Goal: Complete application form: Complete application form

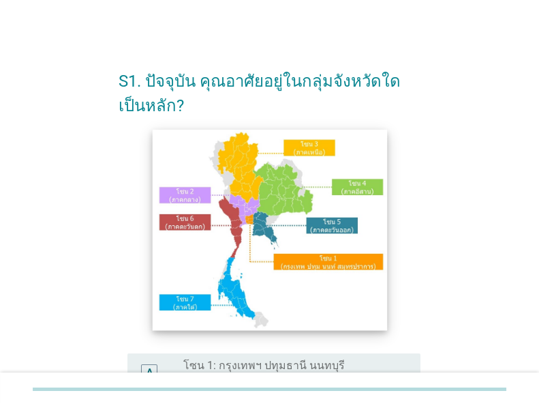
scroll to position [164, 0]
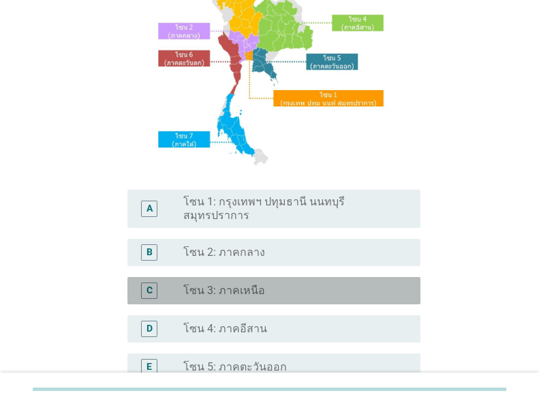
click at [287, 284] on div "radio_button_unchecked โซน 3: ภาคเหนือ" at bounding box center [291, 291] width 216 height 14
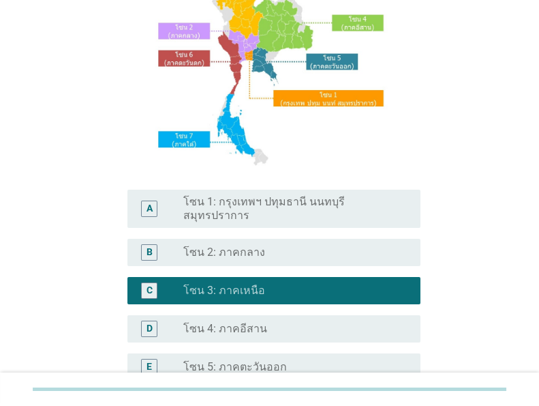
scroll to position [374, 0]
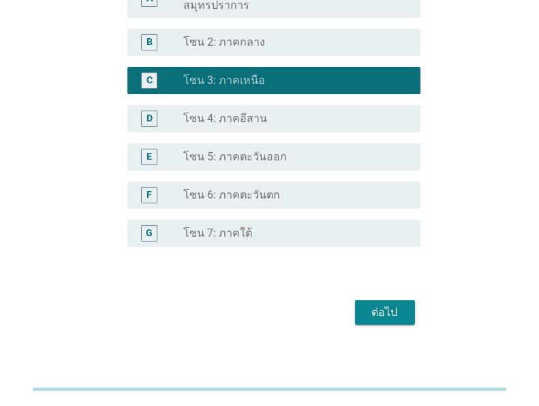
click at [376, 305] on div "ต่อไป" at bounding box center [385, 312] width 38 height 16
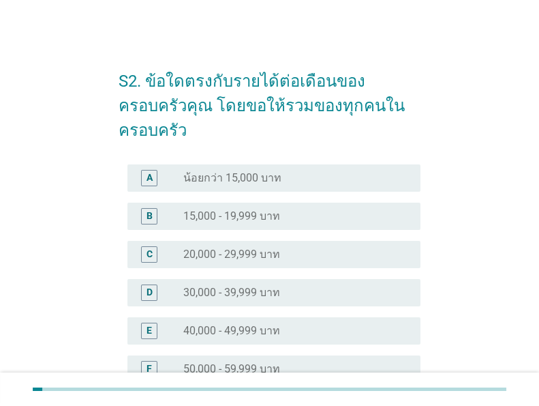
click at [297, 209] on div "radio_button_unchecked 15,000 - 19,999 บาท" at bounding box center [291, 216] width 216 height 14
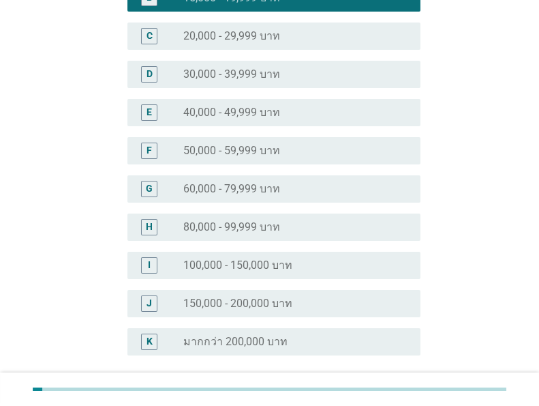
scroll to position [312, 0]
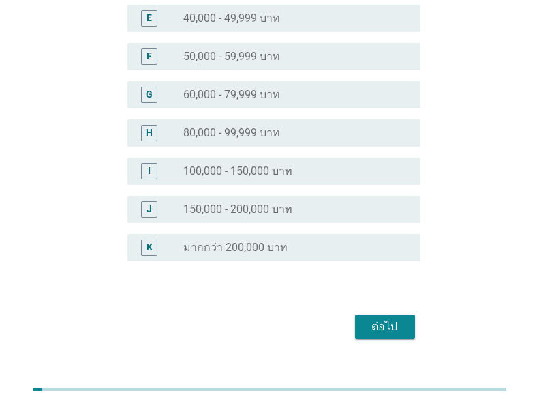
click at [379, 318] on div "ต่อไป" at bounding box center [385, 326] width 38 height 16
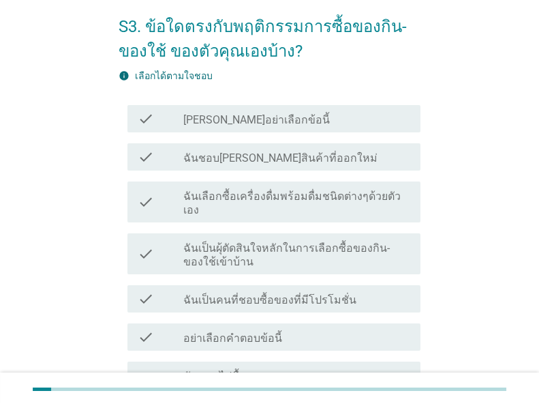
scroll to position [109, 0]
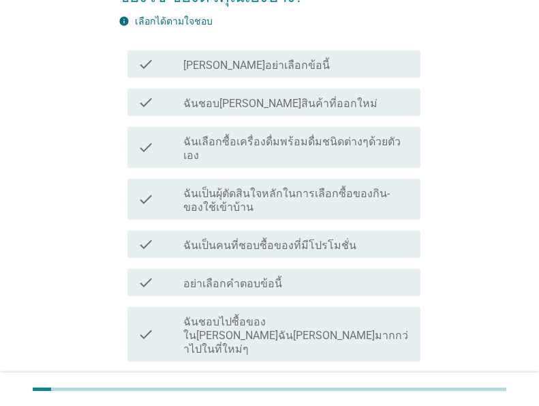
click at [339, 103] on div "check_box_outline_blank ฉันชอบ[PERSON_NAME]สินค้าที่ออกใหม่" at bounding box center [296, 102] width 226 height 16
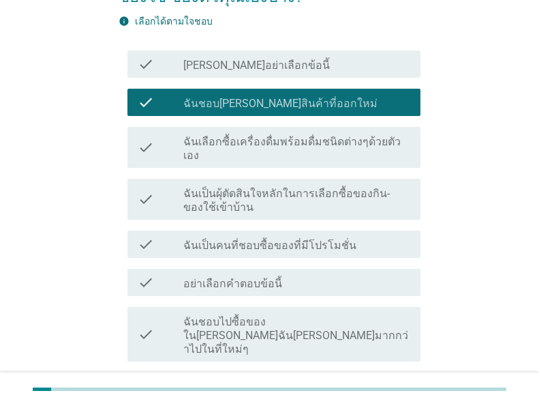
click at [328, 239] on label "ฉันเป็นคนที่ชอบซื้อของที่มีโปรโมชั่น" at bounding box center [269, 246] width 173 height 14
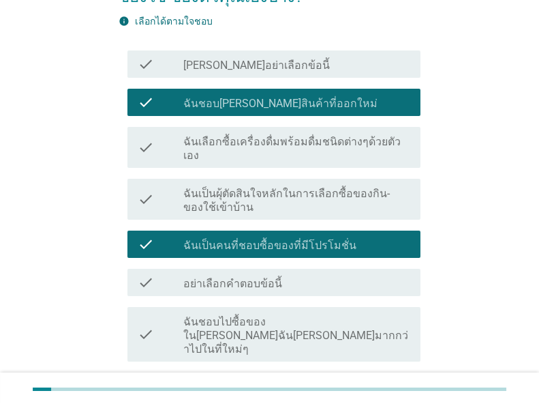
scroll to position [218, 0]
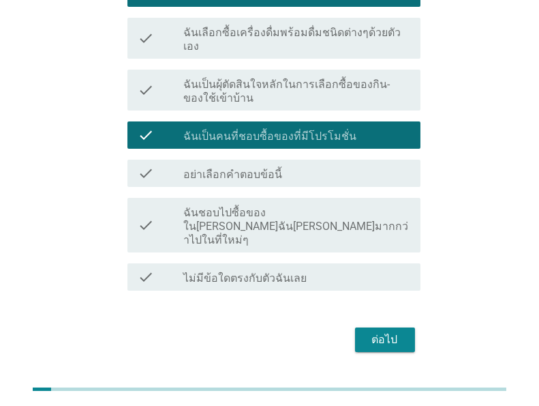
click at [333, 206] on label "ฉันชอบไปซื้อของใน[PERSON_NAME]ฉัน[PERSON_NAME]มากกว่าไปในที่ใหม่ๆ" at bounding box center [296, 226] width 226 height 41
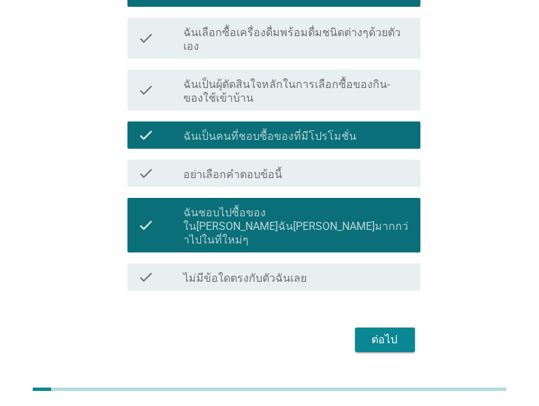
click at [385, 331] on div "ต่อไป" at bounding box center [385, 339] width 38 height 16
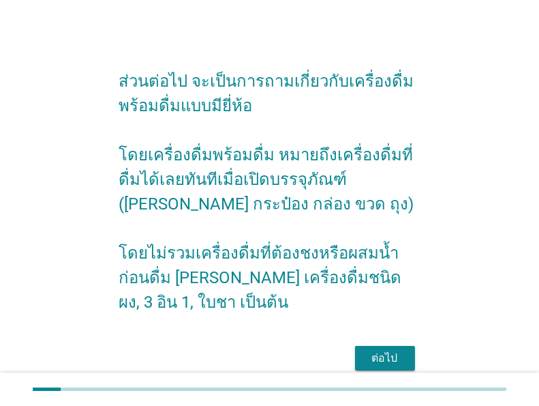
scroll to position [81, 0]
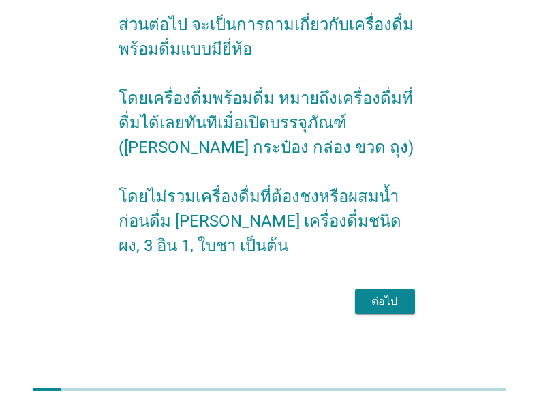
click at [398, 305] on div "ต่อไป" at bounding box center [385, 301] width 38 height 16
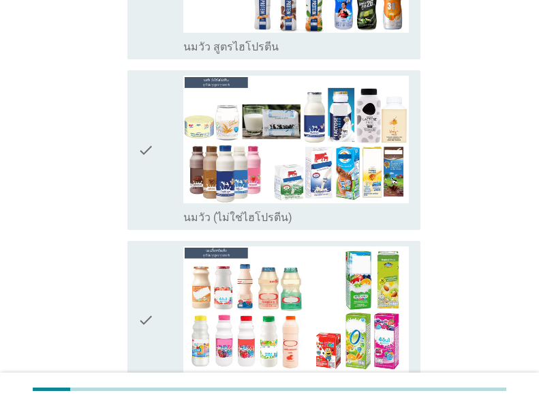
scroll to position [546, 0]
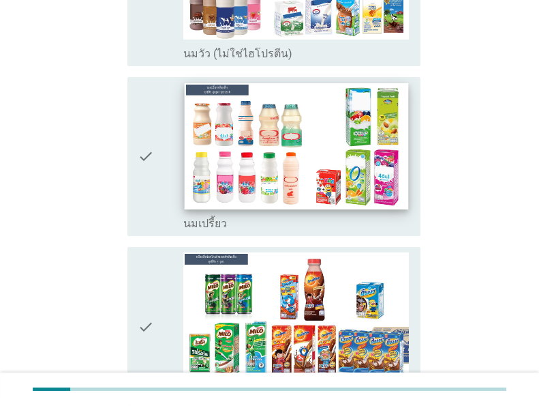
click at [315, 174] on img at bounding box center [296, 146] width 224 height 126
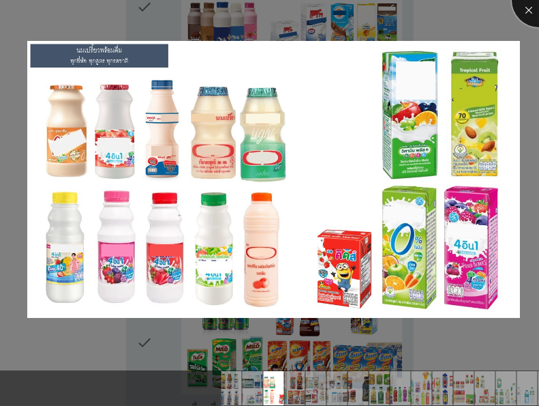
click at [535, 10] on div at bounding box center [539, 0] width 55 height 55
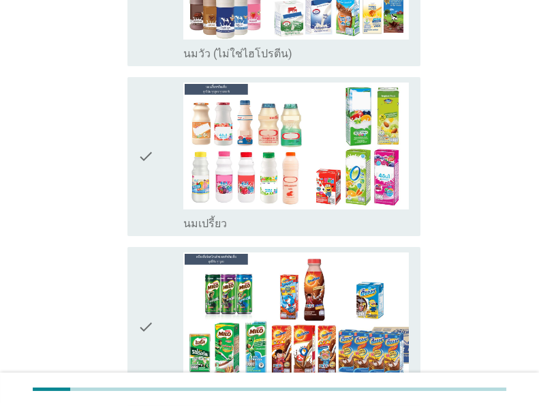
click at [142, 131] on icon "check" at bounding box center [146, 157] width 16 height 149
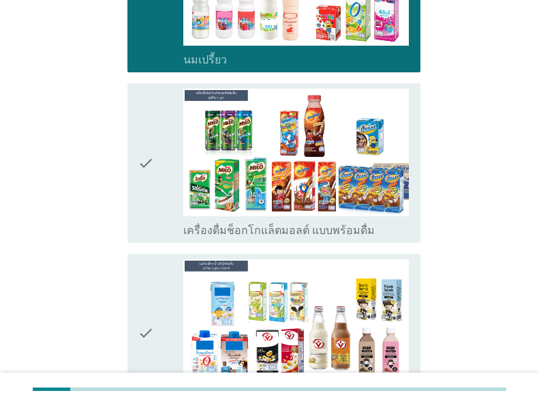
scroll to position [764, 0]
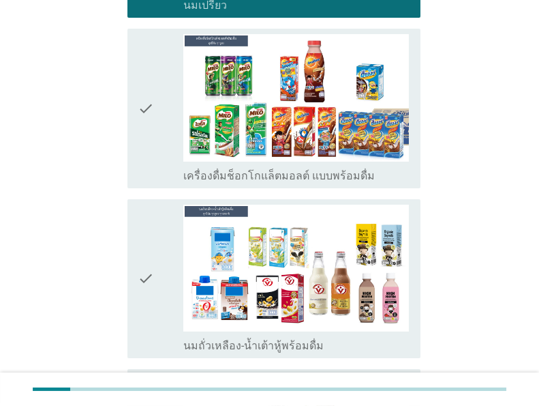
click at [138, 254] on icon "check" at bounding box center [146, 279] width 16 height 149
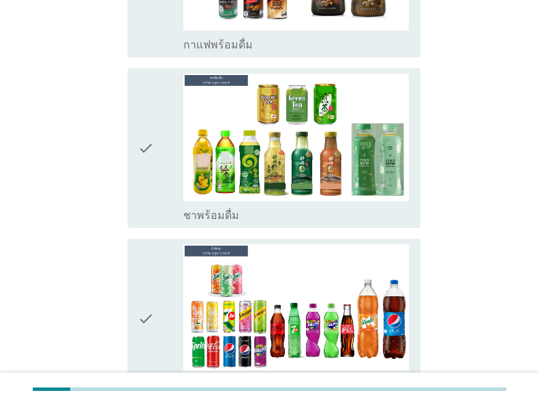
scroll to position [1473, 0]
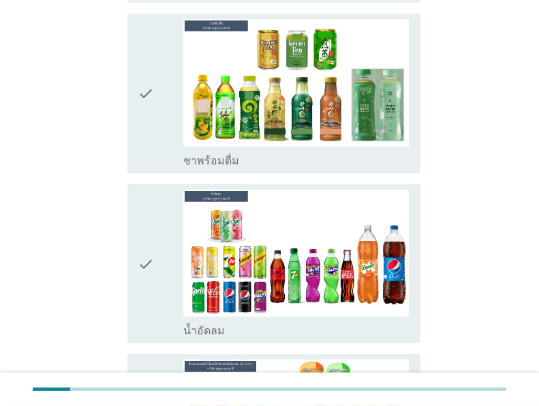
click at [156, 77] on div "check" at bounding box center [160, 93] width 45 height 149
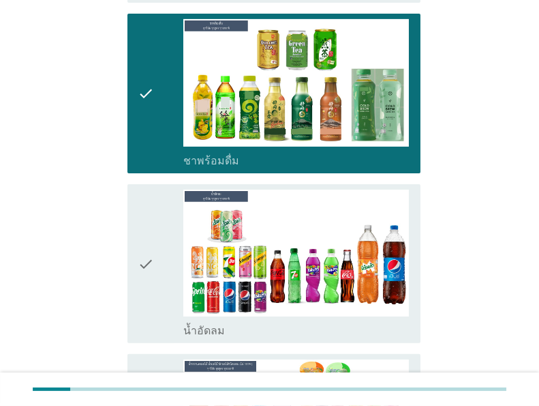
scroll to position [1691, 0]
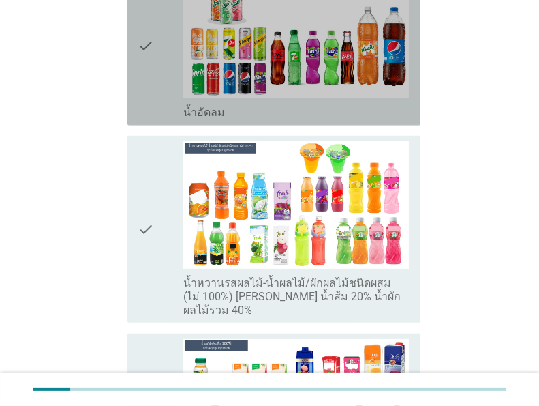
click at [153, 61] on icon "check" at bounding box center [146, 45] width 16 height 149
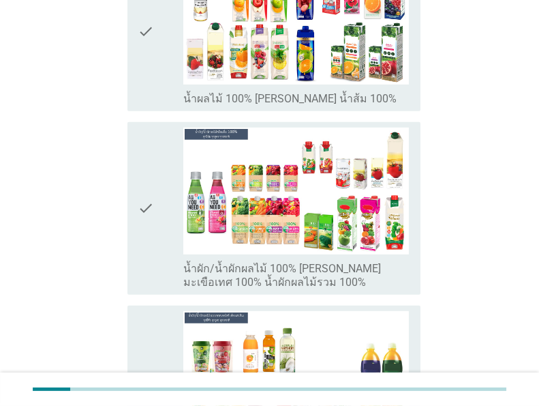
scroll to position [2128, 0]
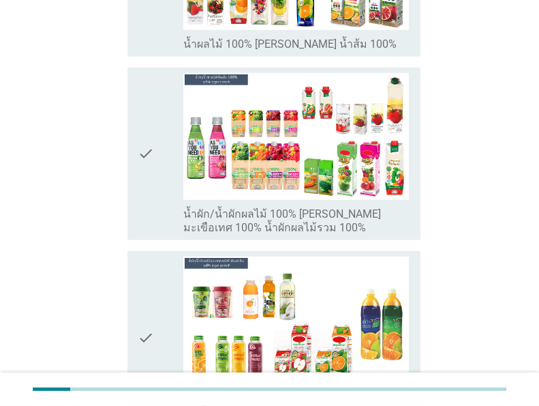
click at [153, 141] on icon "check" at bounding box center [146, 154] width 16 height 162
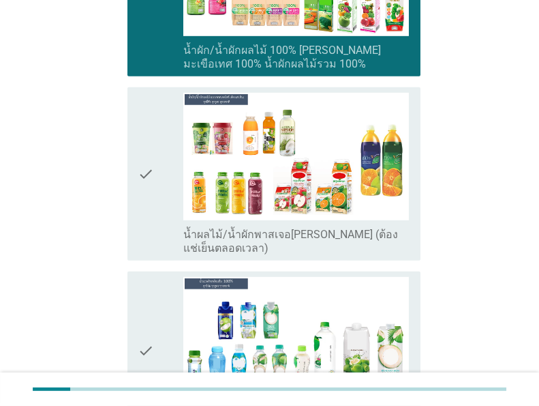
scroll to position [2401, 0]
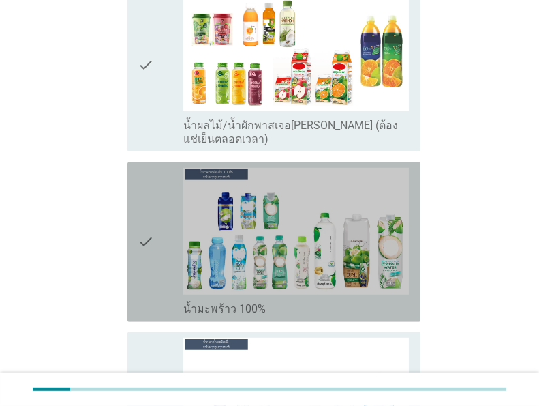
click at [143, 212] on icon "check" at bounding box center [146, 242] width 16 height 149
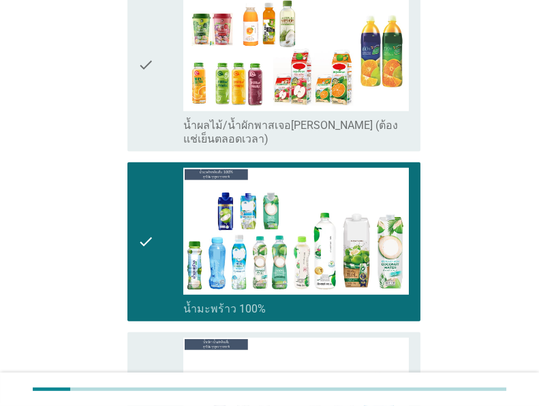
scroll to position [2619, 0]
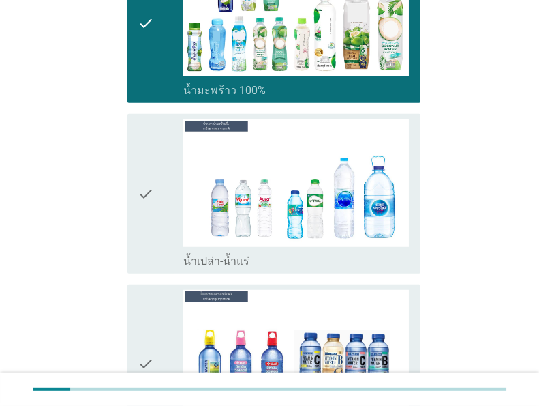
click at [148, 182] on icon "check" at bounding box center [146, 193] width 16 height 149
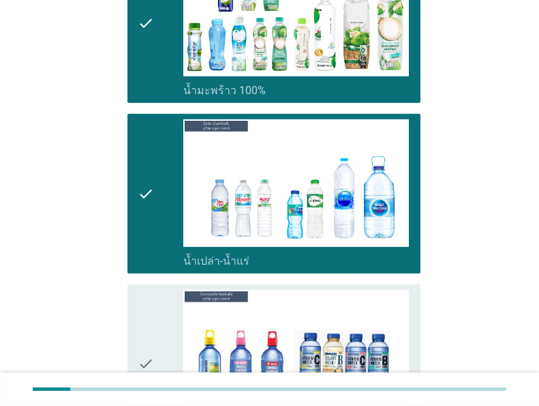
scroll to position [2782, 0]
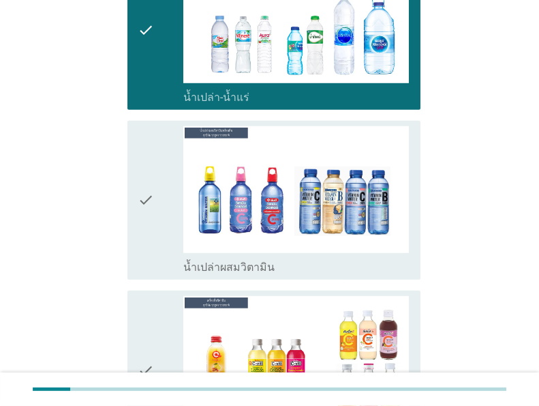
click at [155, 172] on div "check" at bounding box center [160, 200] width 45 height 149
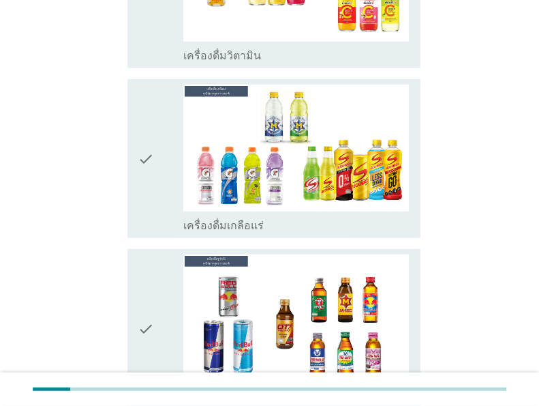
scroll to position [3273, 0]
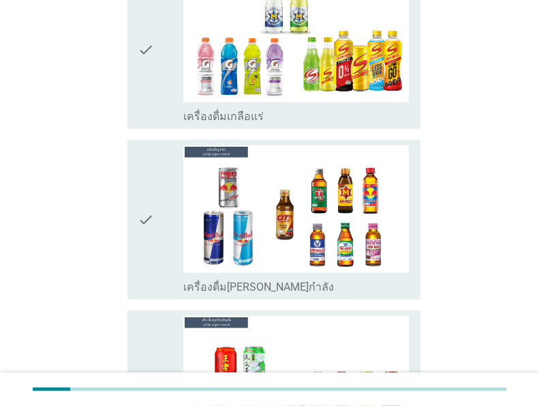
click at [155, 172] on div "check" at bounding box center [160, 219] width 45 height 149
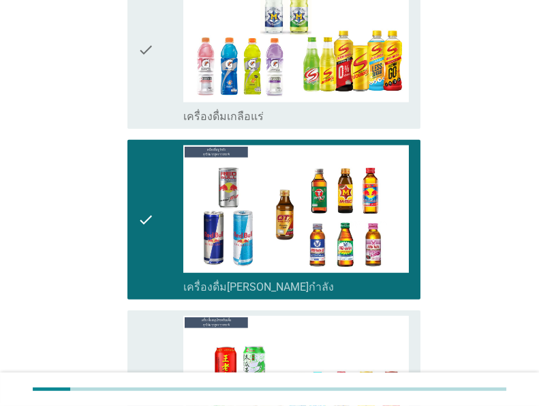
click at [149, 25] on icon "check" at bounding box center [146, 49] width 16 height 149
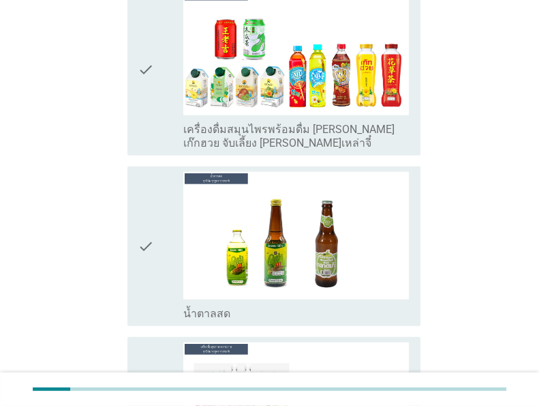
scroll to position [3710, 0]
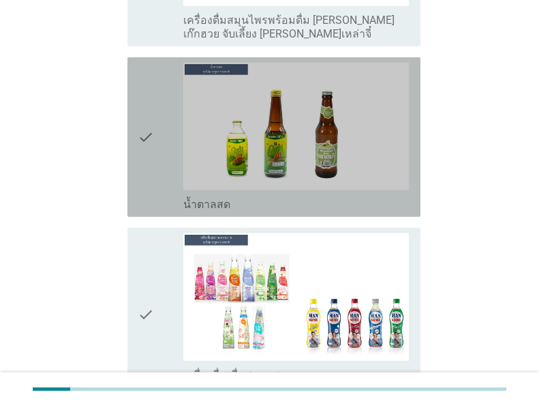
click at [142, 72] on icon "check" at bounding box center [146, 137] width 16 height 149
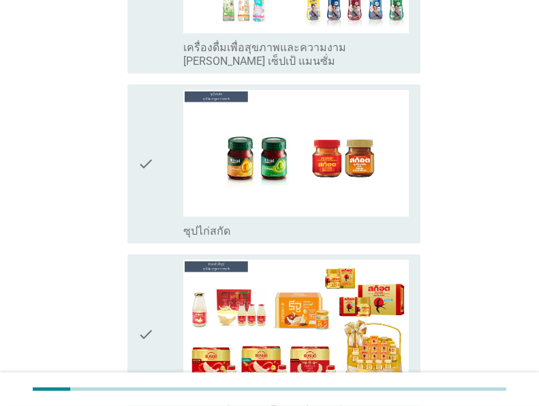
scroll to position [4142, 0]
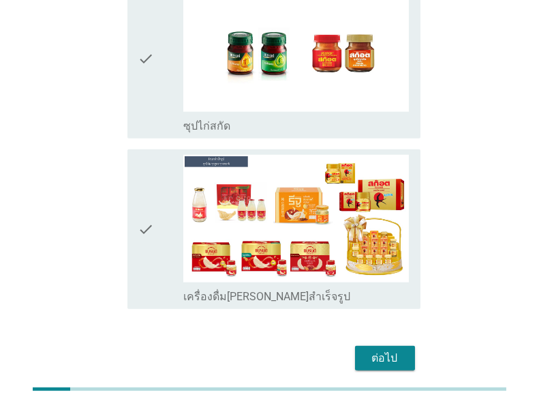
click at [178, 55] on div "check" at bounding box center [160, 59] width 45 height 149
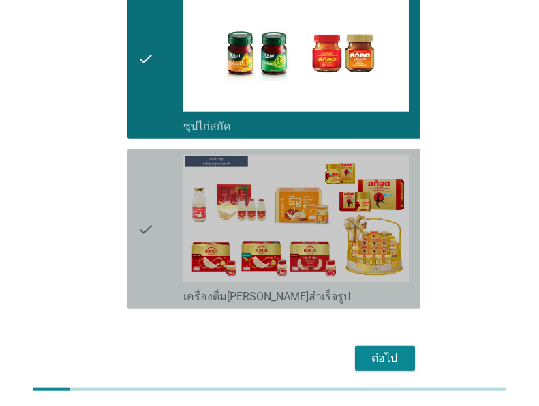
click at [162, 183] on div "check" at bounding box center [160, 229] width 45 height 149
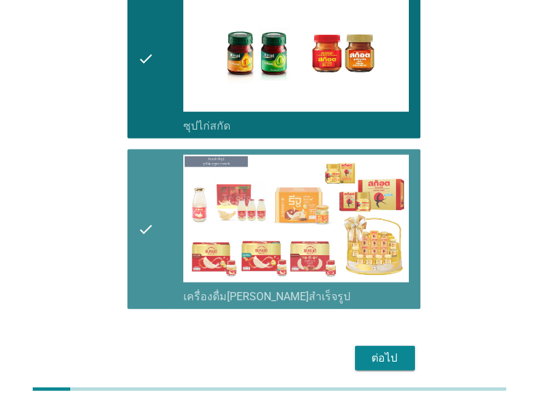
click at [162, 183] on div "check" at bounding box center [160, 229] width 45 height 149
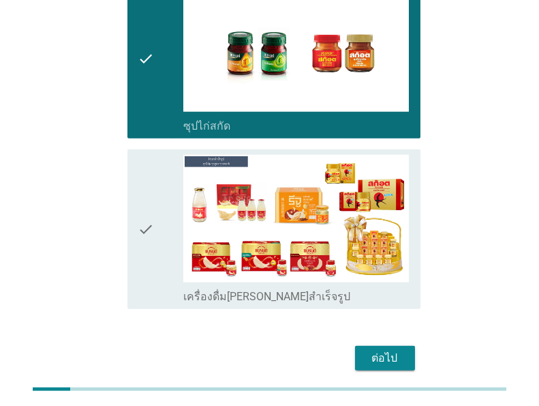
click at [147, 210] on icon "check" at bounding box center [146, 229] width 16 height 149
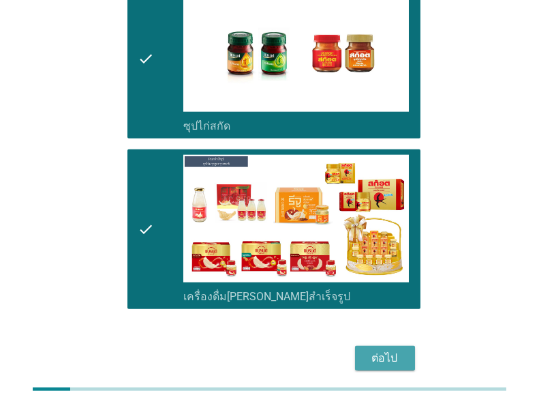
click at [383, 350] on div "ต่อไป" at bounding box center [385, 358] width 38 height 16
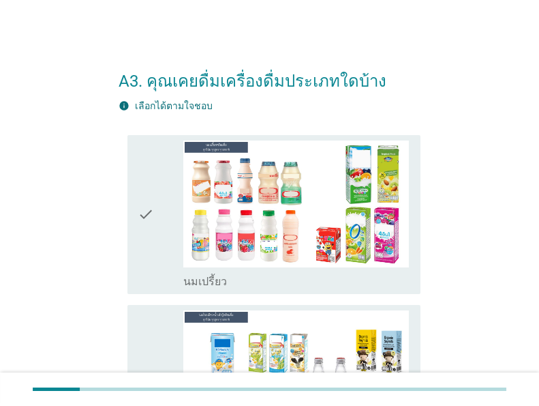
click at [149, 221] on icon "check" at bounding box center [146, 214] width 16 height 149
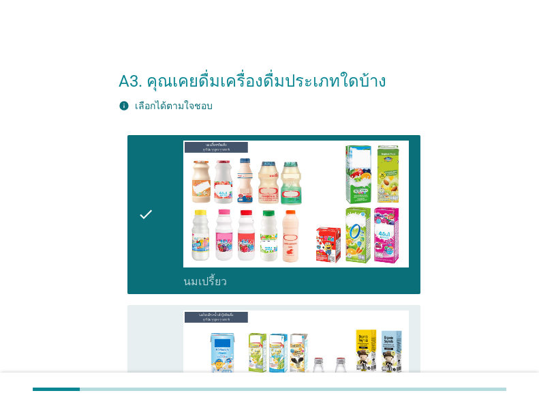
scroll to position [164, 0]
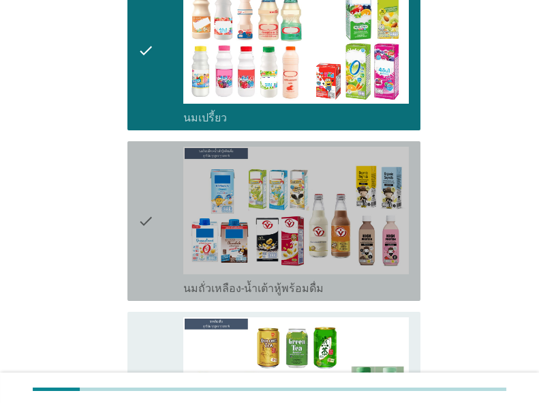
click at [149, 221] on icon "check" at bounding box center [146, 221] width 16 height 149
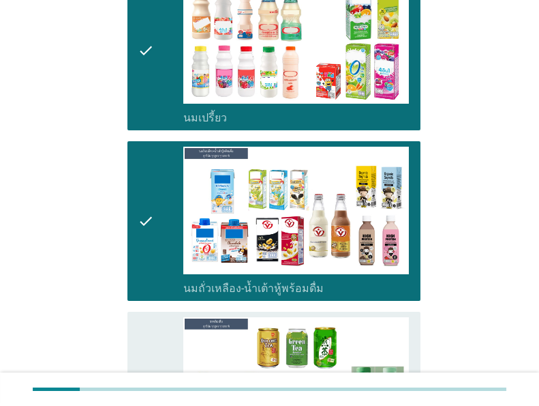
scroll to position [327, 0]
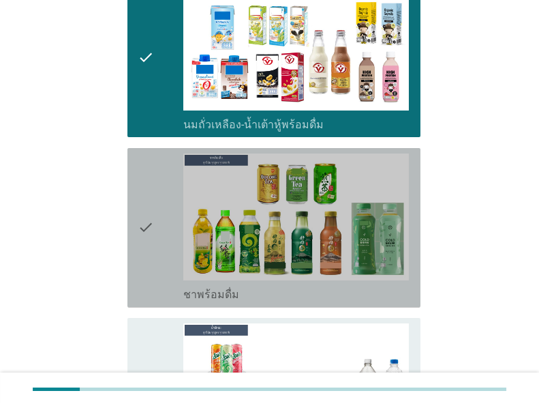
click at [149, 221] on icon "check" at bounding box center [146, 227] width 16 height 149
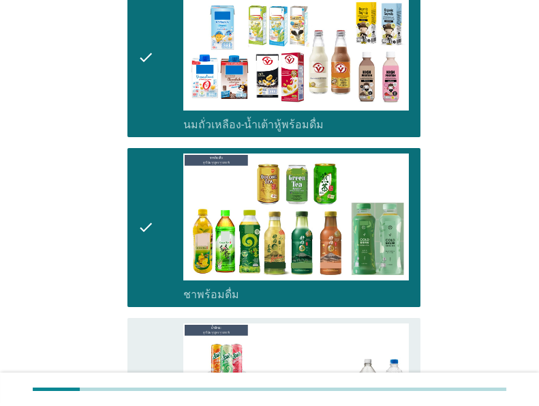
scroll to position [546, 0]
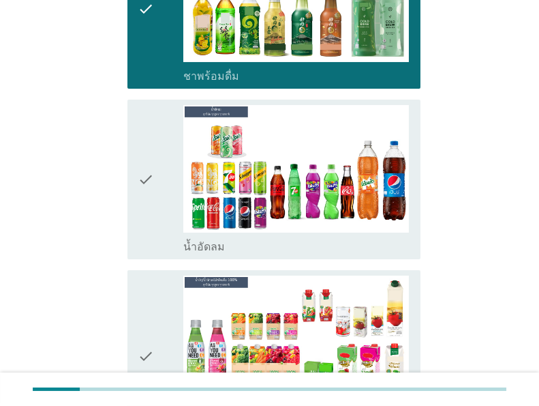
click at [149, 221] on icon "check" at bounding box center [146, 179] width 16 height 149
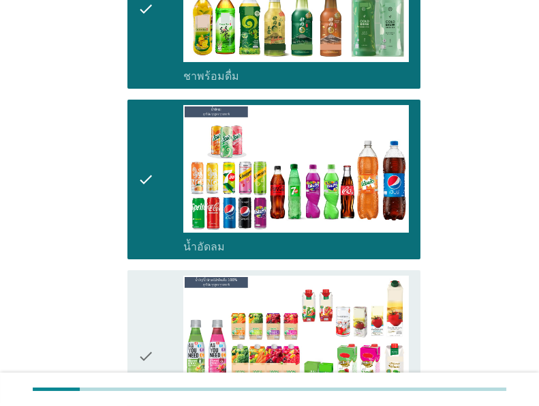
scroll to position [709, 0]
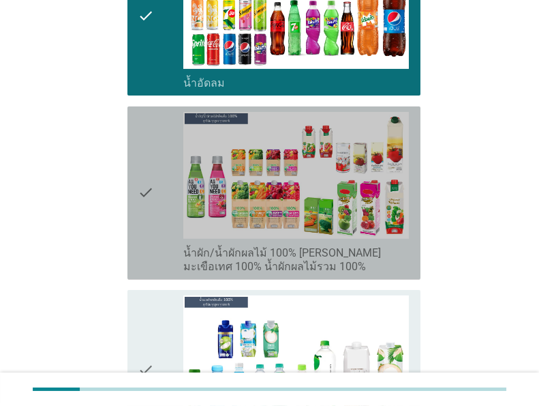
click at [149, 221] on icon "check" at bounding box center [146, 193] width 16 height 162
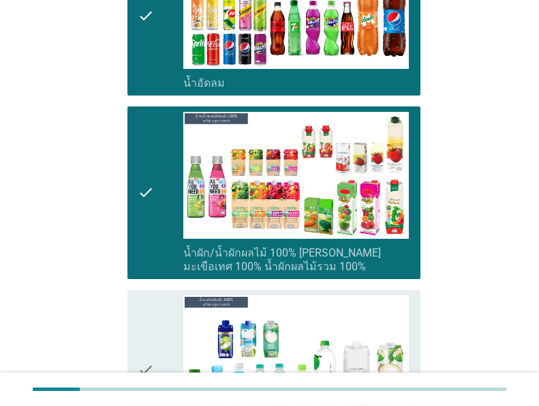
scroll to position [873, 0]
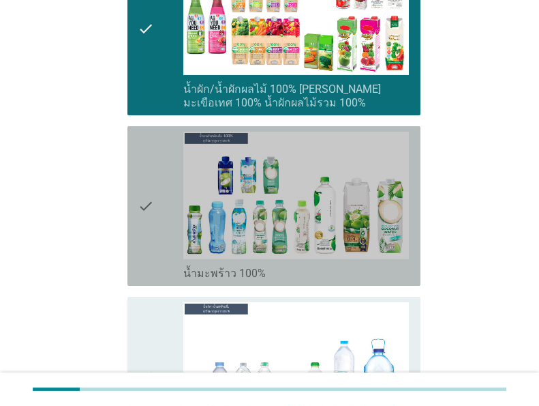
click at [149, 221] on icon "check" at bounding box center [146, 206] width 16 height 149
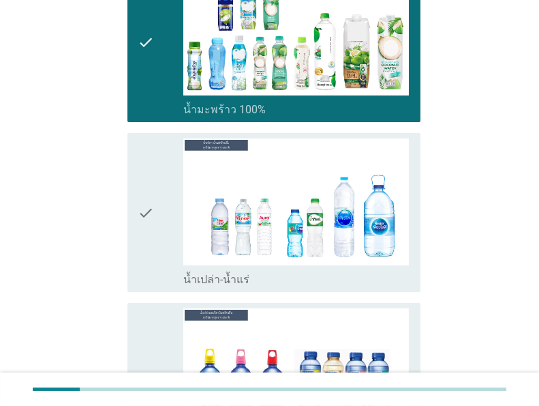
click at [149, 221] on icon "check" at bounding box center [146, 212] width 16 height 149
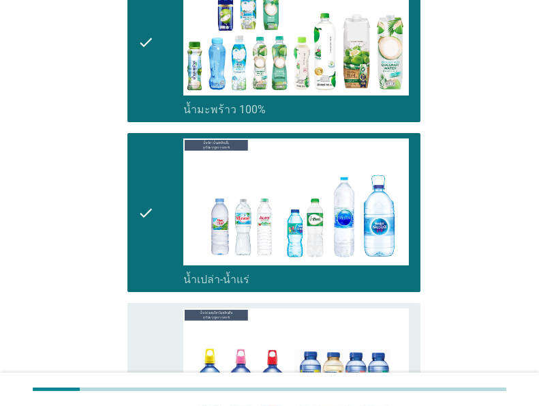
scroll to position [1200, 0]
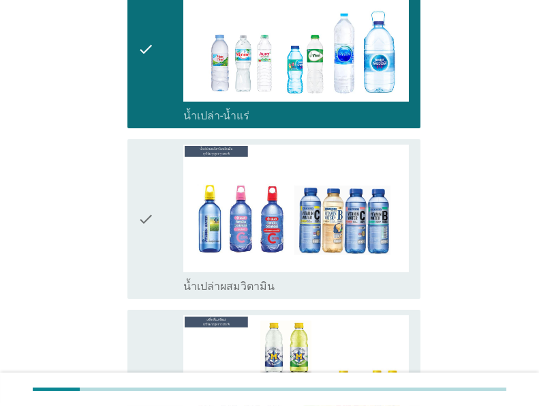
click at [149, 221] on icon "check" at bounding box center [146, 219] width 16 height 149
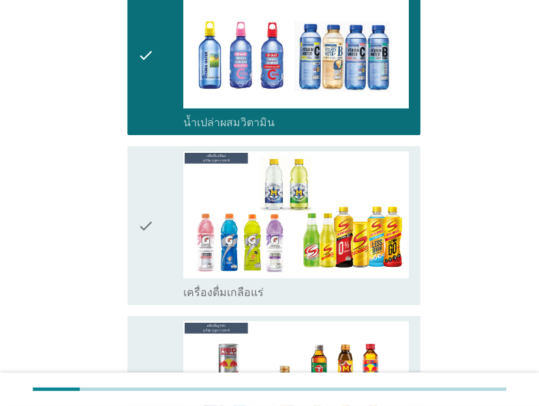
scroll to position [1528, 0]
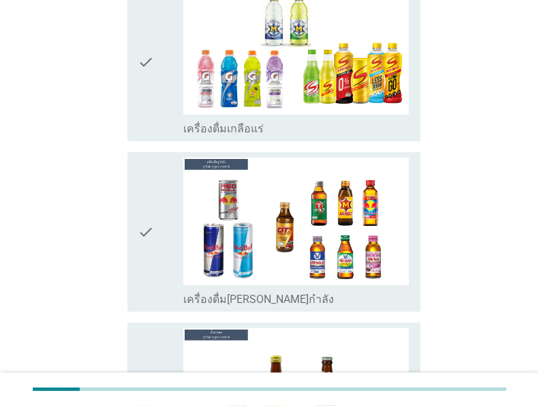
click at [153, 99] on icon "check" at bounding box center [146, 62] width 16 height 149
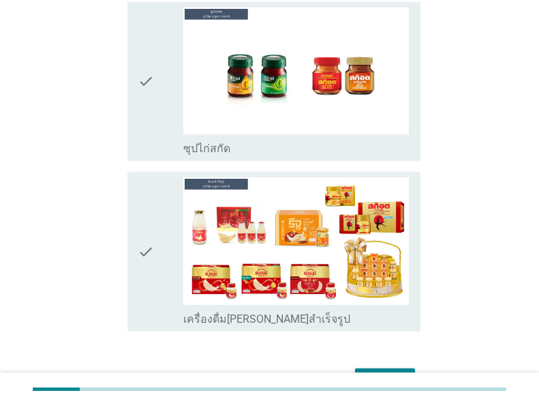
scroll to position [2095, 0]
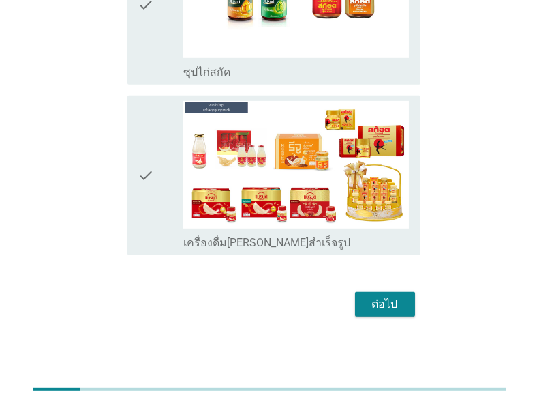
click at [372, 303] on div "ต่อไป" at bounding box center [385, 304] width 38 height 16
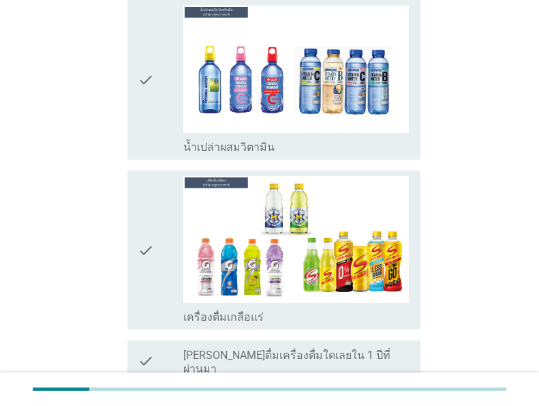
scroll to position [1478, 0]
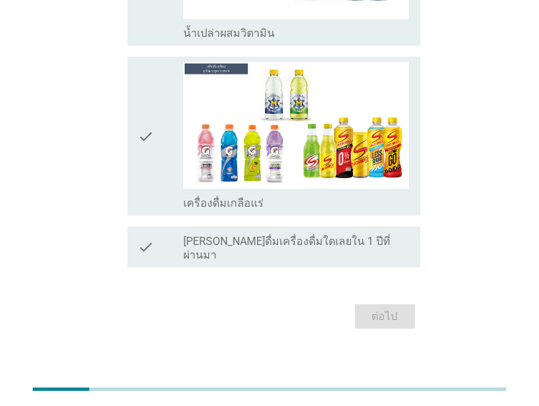
click at [247, 246] on label "[PERSON_NAME]ดื่มเครื่องดื่มใดเลยใน 1 ปีที่ผ่านมา" at bounding box center [296, 248] width 226 height 27
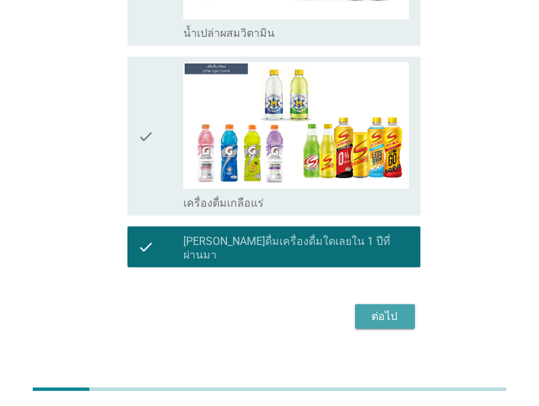
click at [381, 308] on div "ต่อไป" at bounding box center [385, 316] width 38 height 16
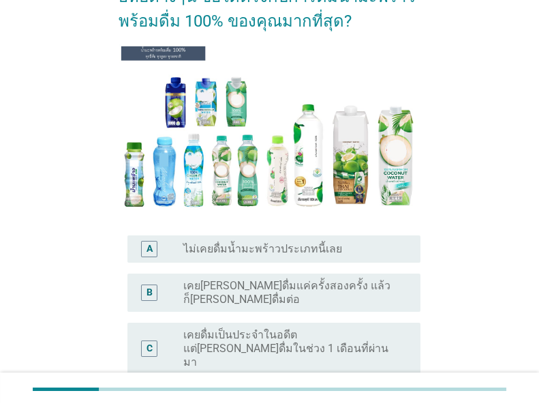
scroll to position [218, 0]
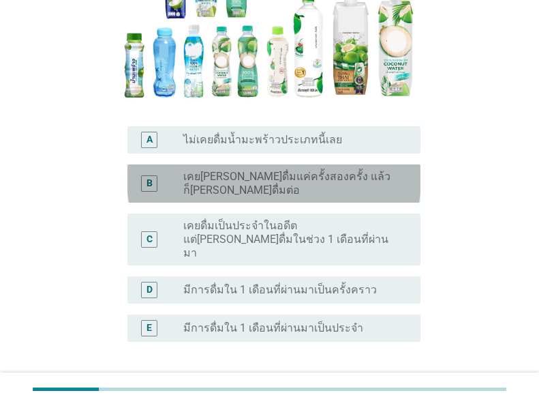
click at [311, 184] on label "เคย[PERSON_NAME]ดื่มแค่ครั้งสองครั้ง แล้วก็[PERSON_NAME]ดื่มต่อ" at bounding box center [291, 183] width 216 height 27
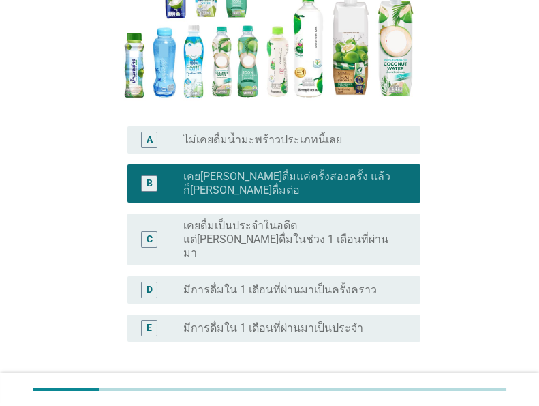
scroll to position [299, 0]
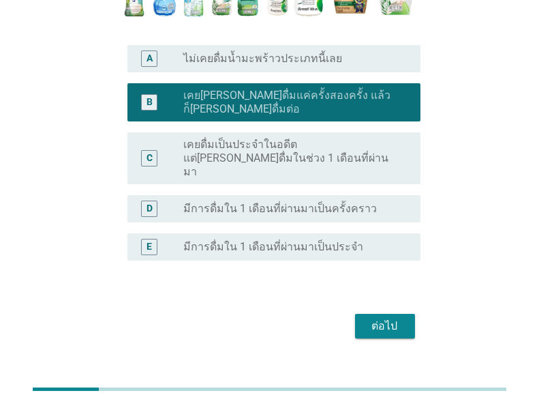
click at [378, 318] on div "ต่อไป" at bounding box center [385, 326] width 38 height 16
